Goal: Task Accomplishment & Management: Check status

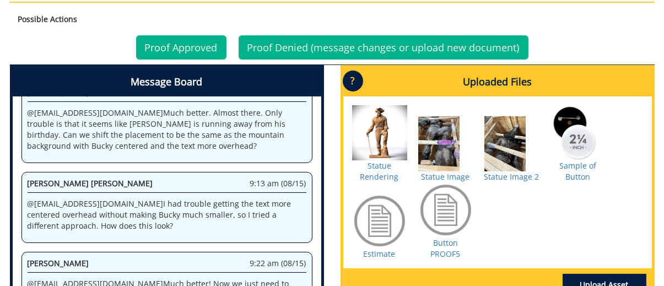
scroll to position [551, 0]
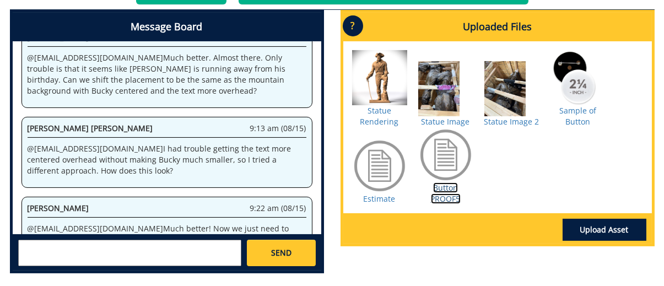
click at [438, 196] on link "Button PROOF5" at bounding box center [446, 193] width 30 height 22
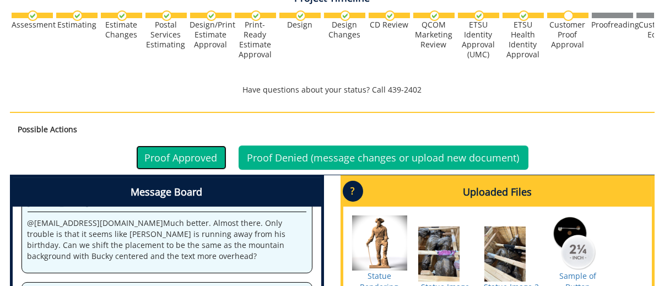
click at [152, 157] on link "Proof Approved" at bounding box center [181, 158] width 90 height 24
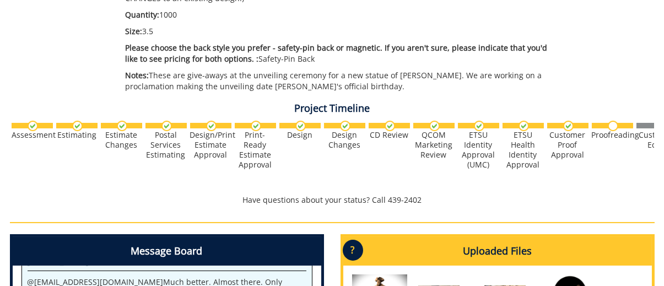
scroll to position [496, 0]
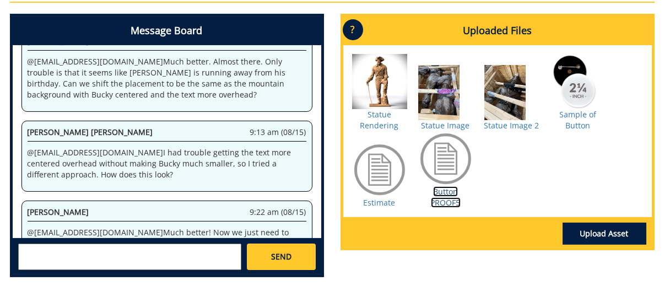
click at [443, 200] on link "Button PROOF5" at bounding box center [446, 197] width 30 height 22
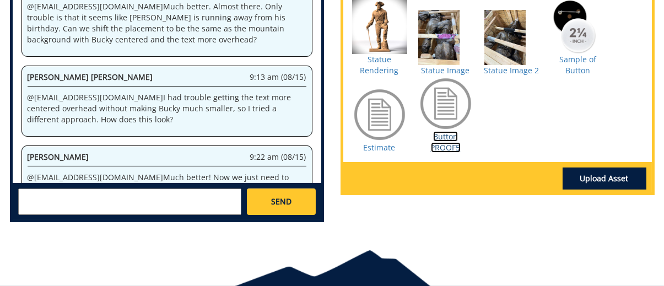
click at [442, 149] on link "Button PROOF5" at bounding box center [446, 142] width 30 height 22
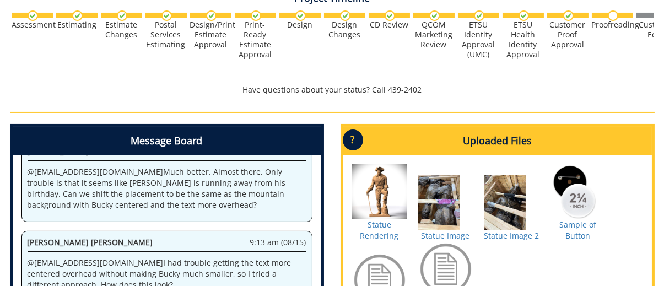
scroll to position [331, 0]
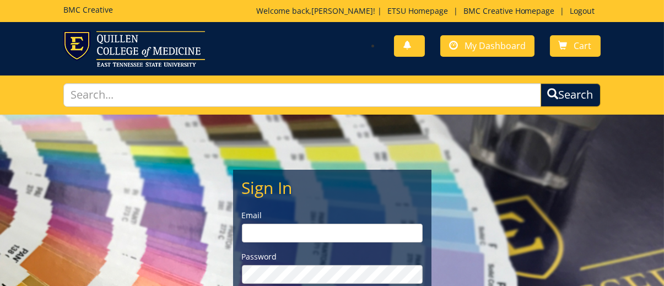
scroll to position [165, 0]
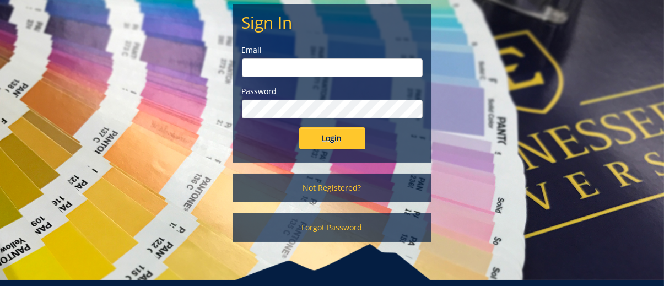
type input "[EMAIL_ADDRESS][DOMAIN_NAME]"
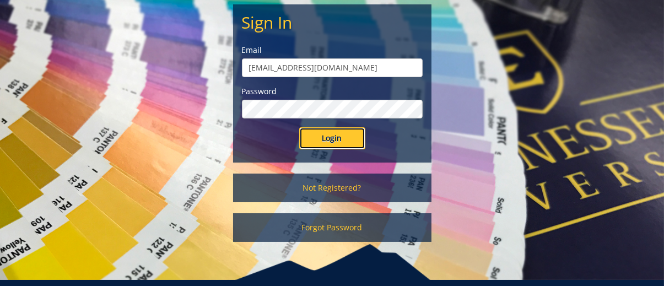
click at [348, 133] on input "Login" at bounding box center [332, 138] width 66 height 22
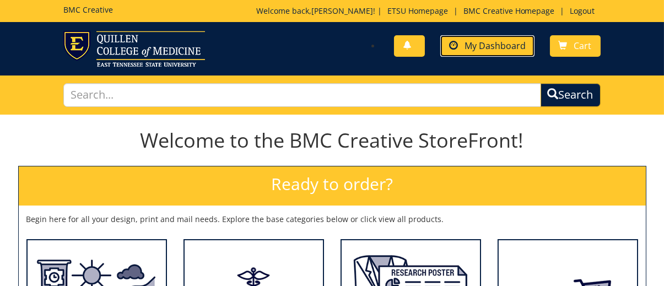
click at [509, 47] on span "My Dashboard" at bounding box center [495, 46] width 61 height 12
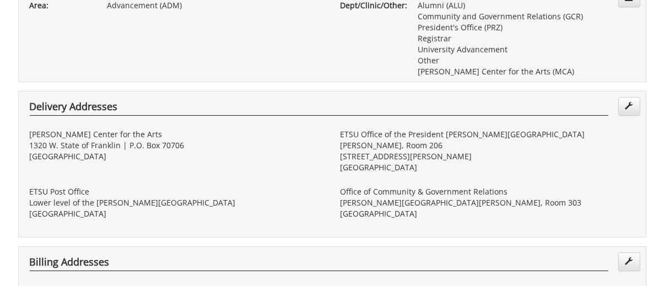
scroll to position [551, 0]
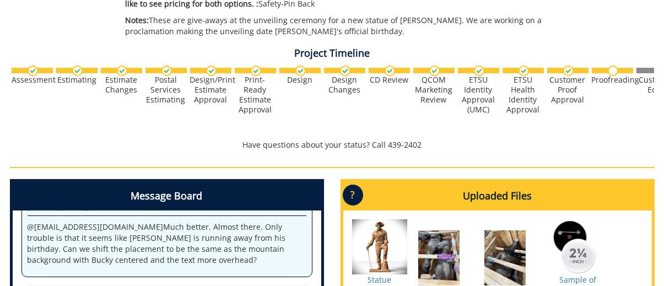
scroll to position [551, 0]
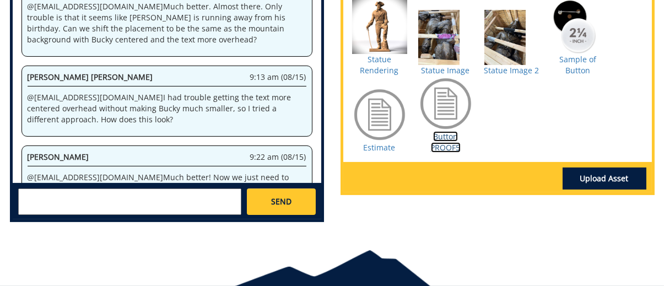
click at [441, 148] on link "Button PROOF5" at bounding box center [446, 142] width 30 height 22
